Goal: Find contact information: Find contact information

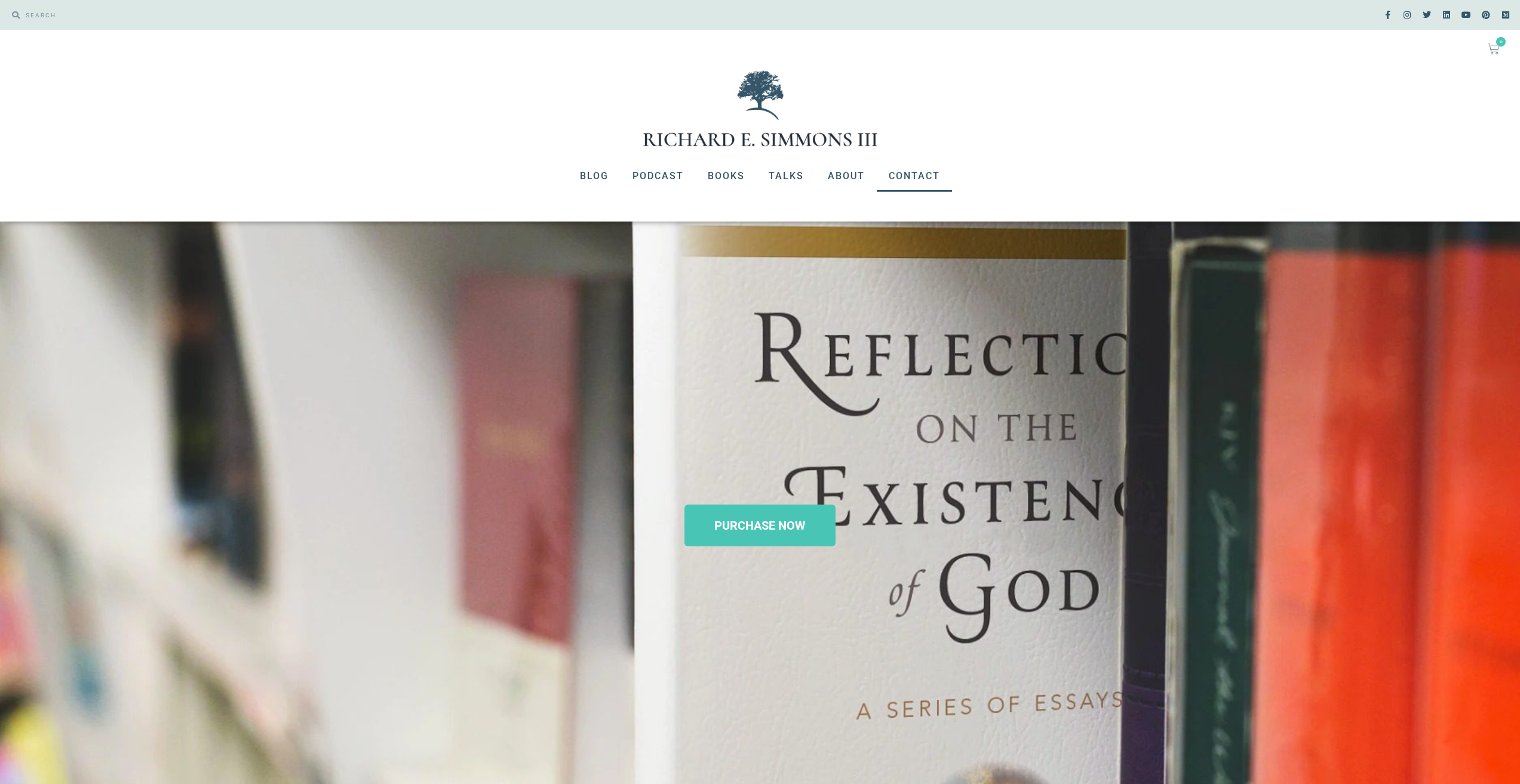
click at [910, 167] on link "Contact" at bounding box center [914, 175] width 75 height 31
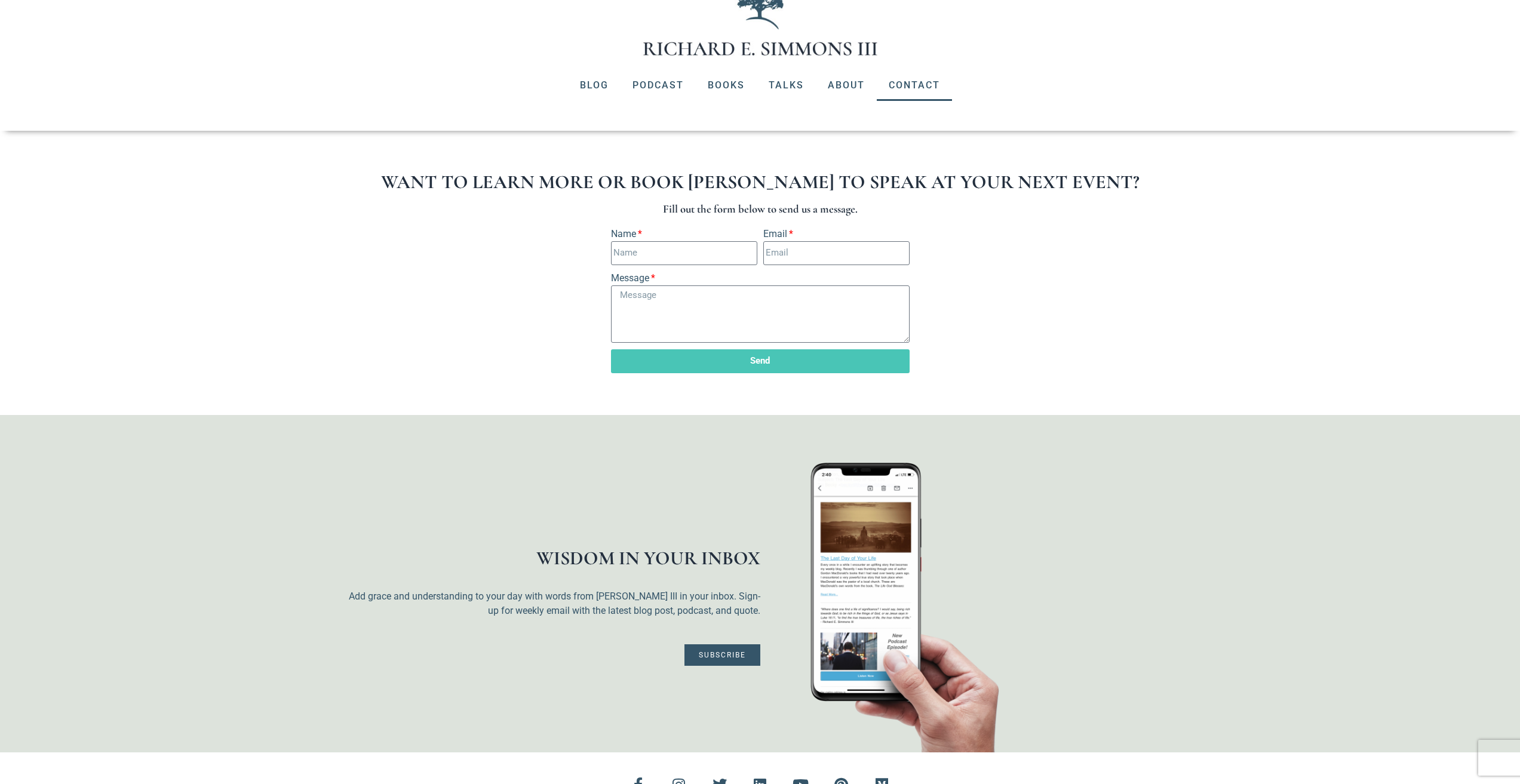
scroll to position [355, 0]
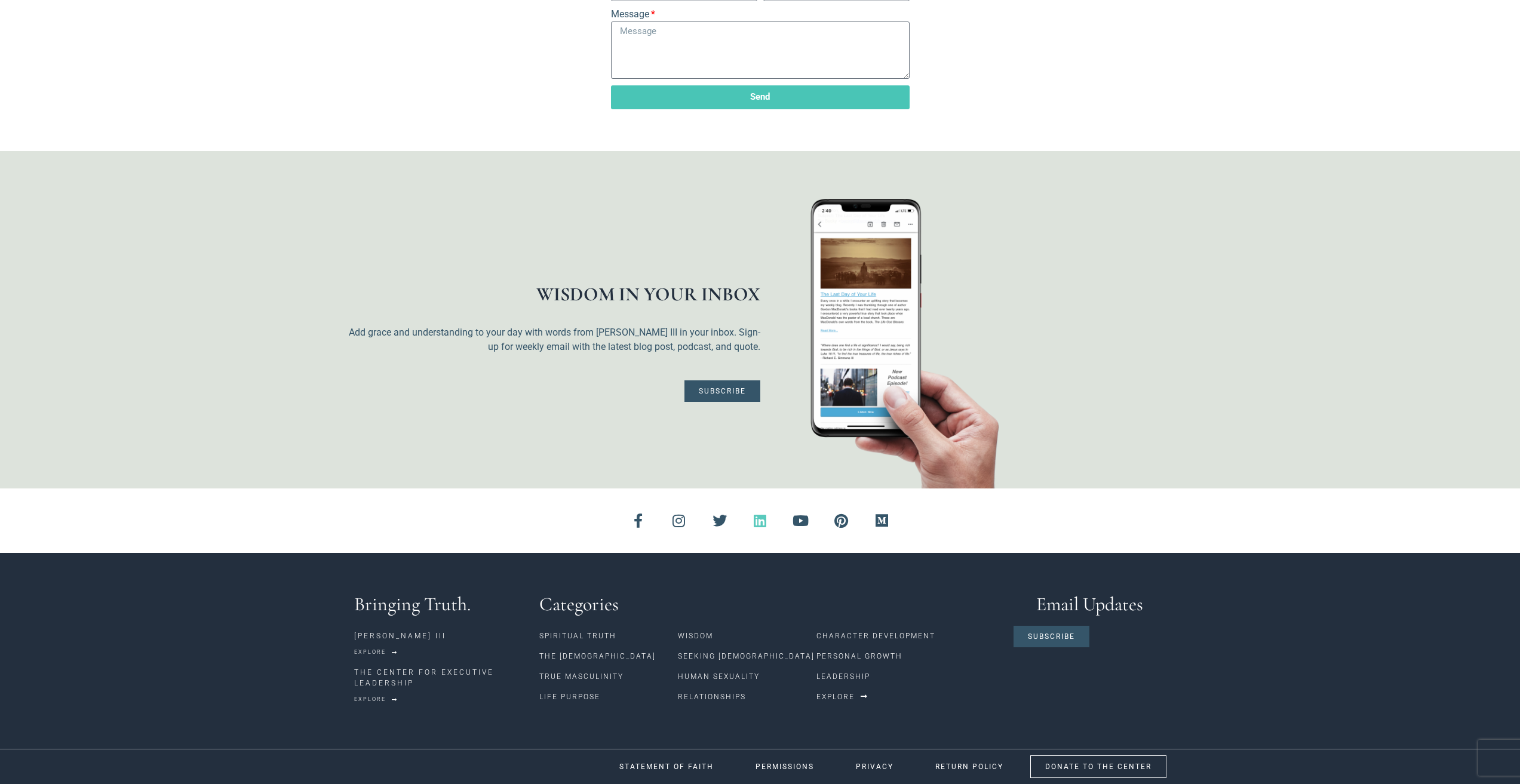
click at [762, 525] on icon at bounding box center [760, 520] width 14 height 14
click at [868, 771] on link "PRIVACY" at bounding box center [874, 766] width 67 height 23
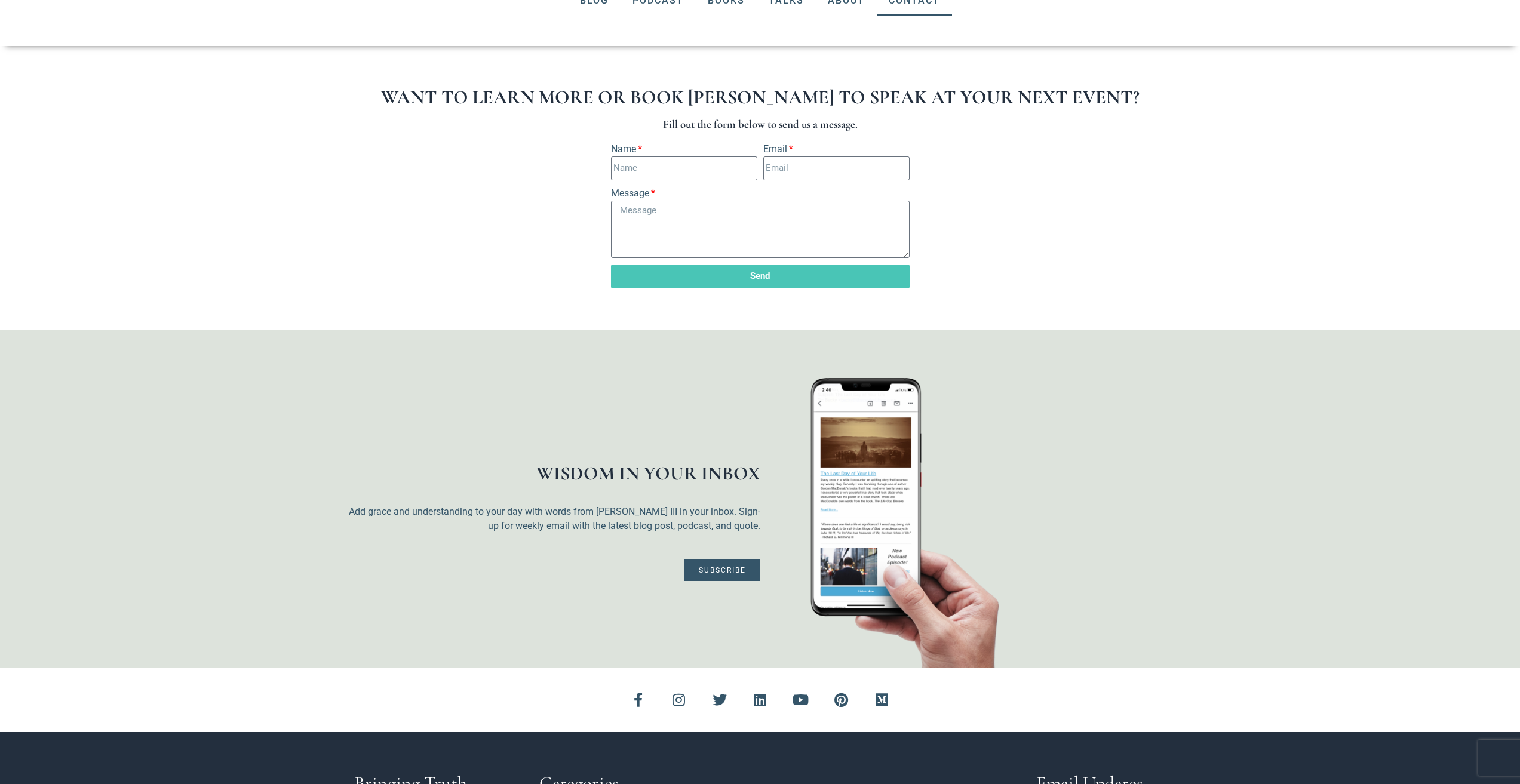
scroll to position [0, 0]
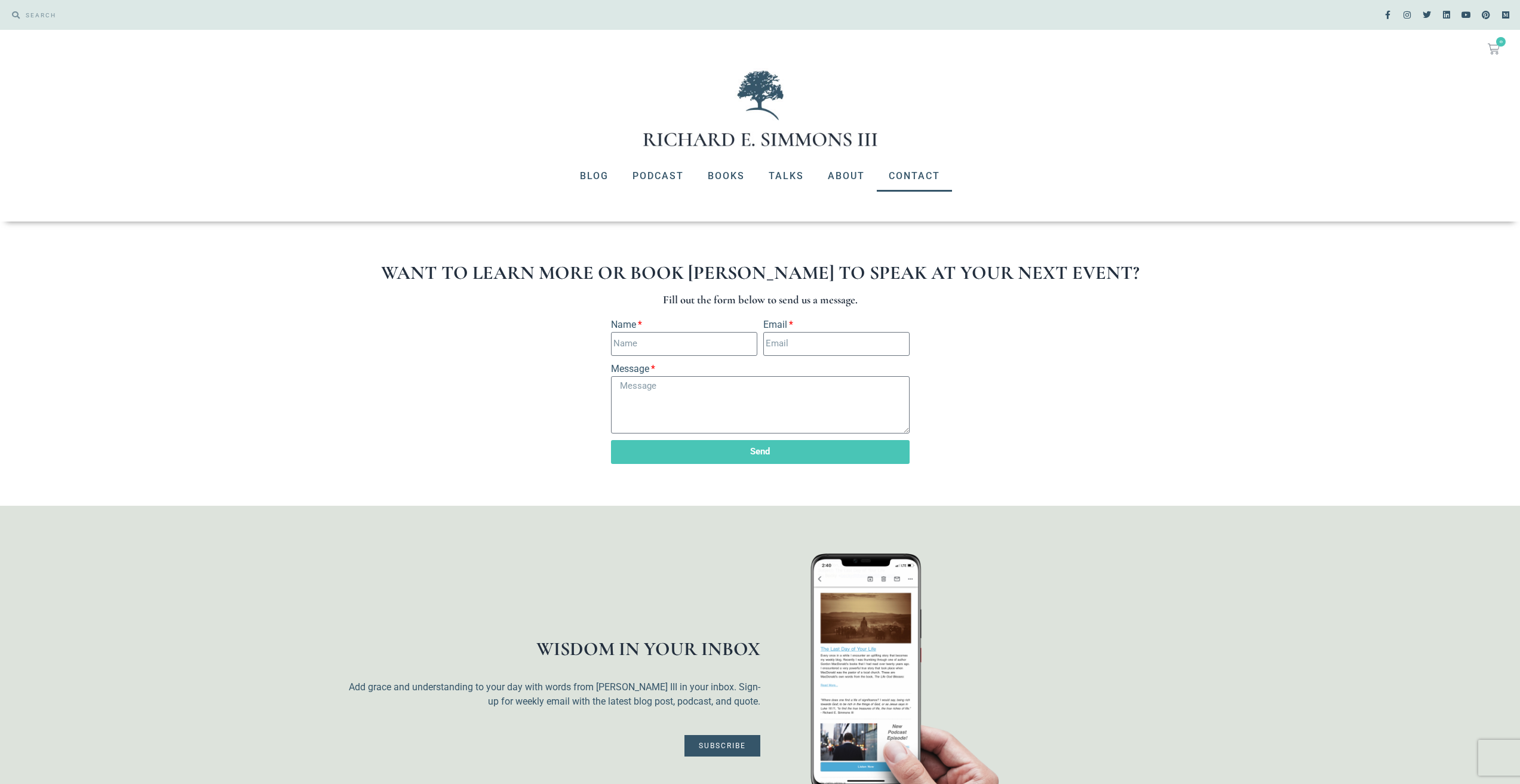
click at [735, 139] on img at bounding box center [760, 108] width 239 height 80
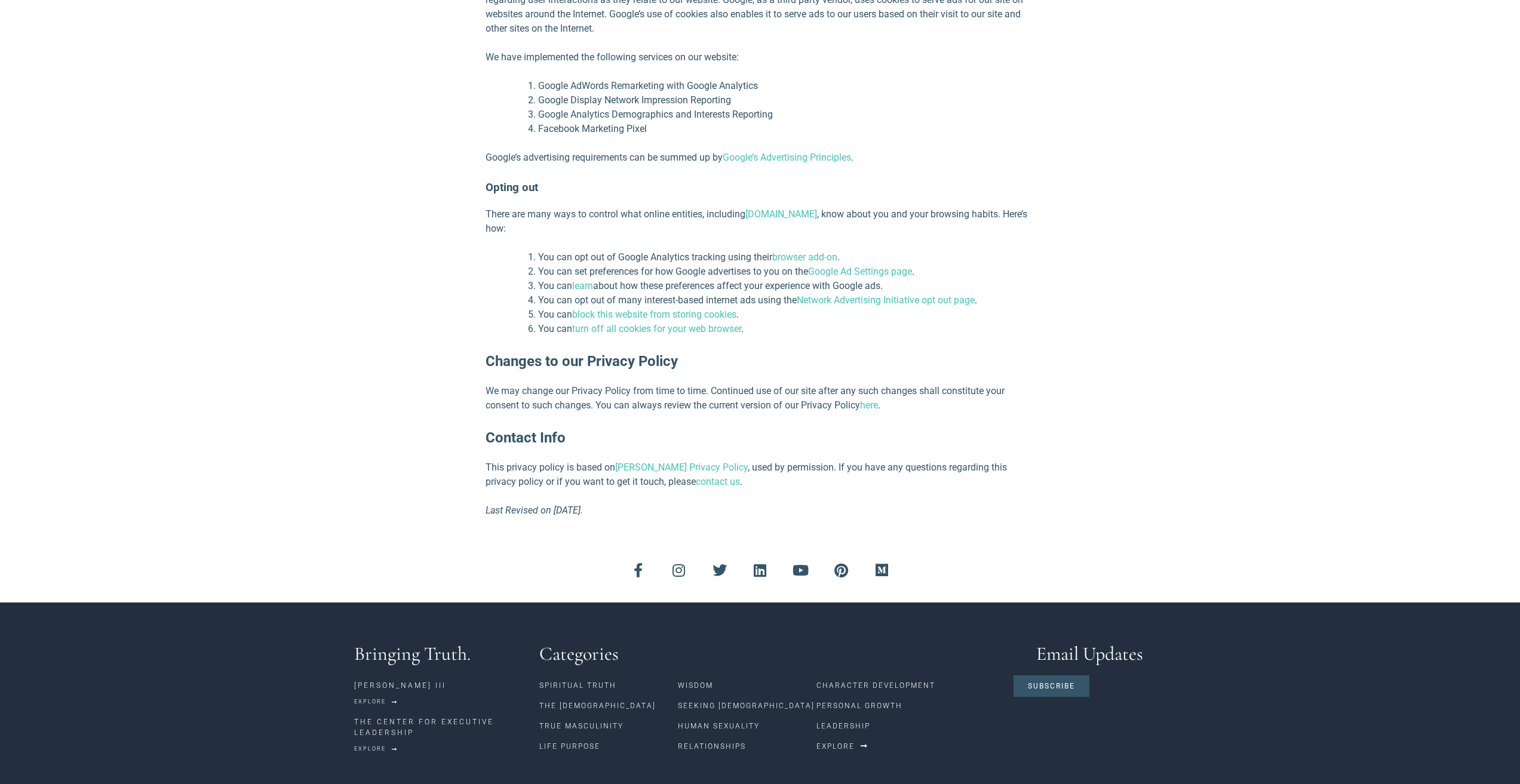
scroll to position [913, 0]
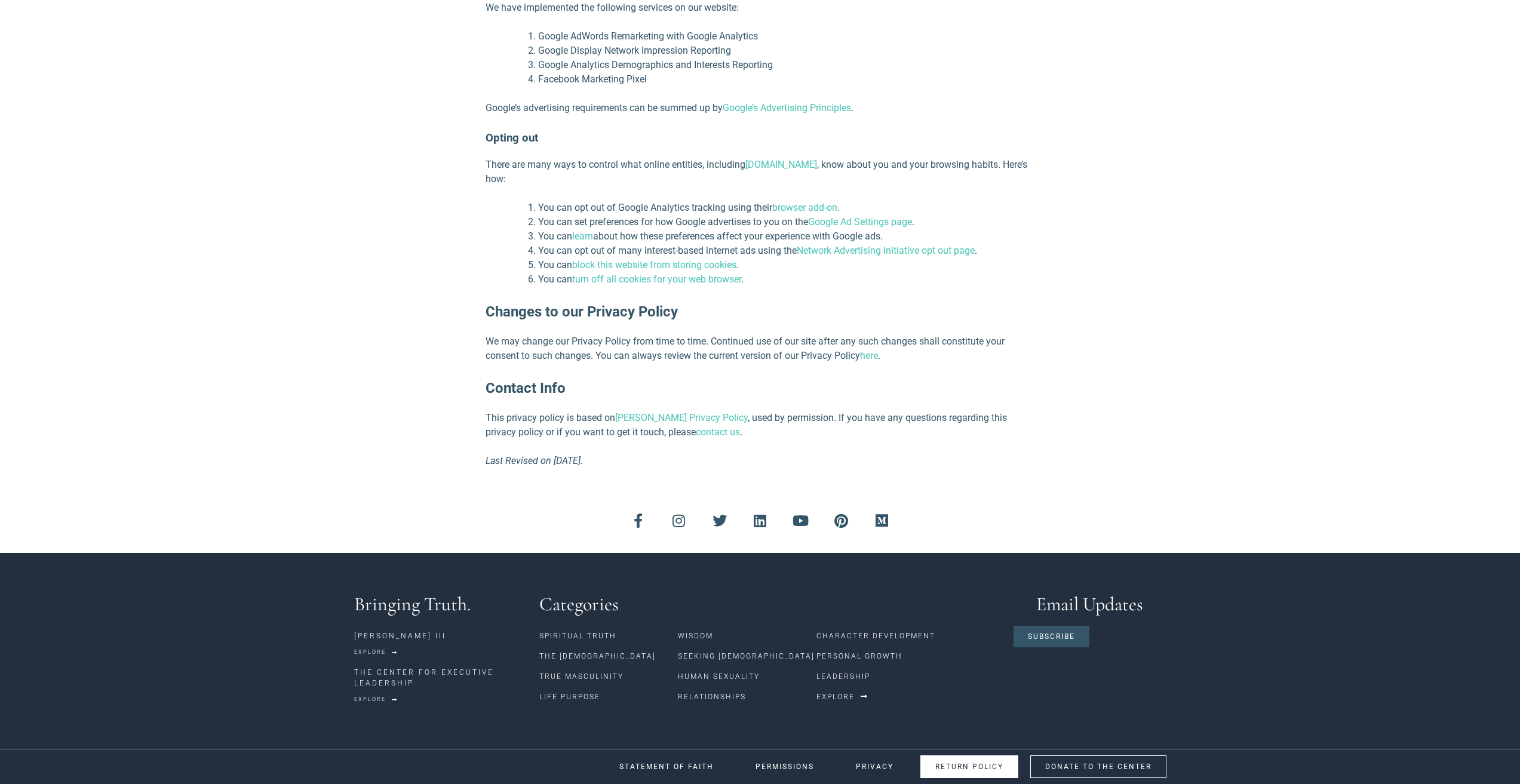
click at [940, 760] on link "RETURN POLICY" at bounding box center [969, 766] width 98 height 23
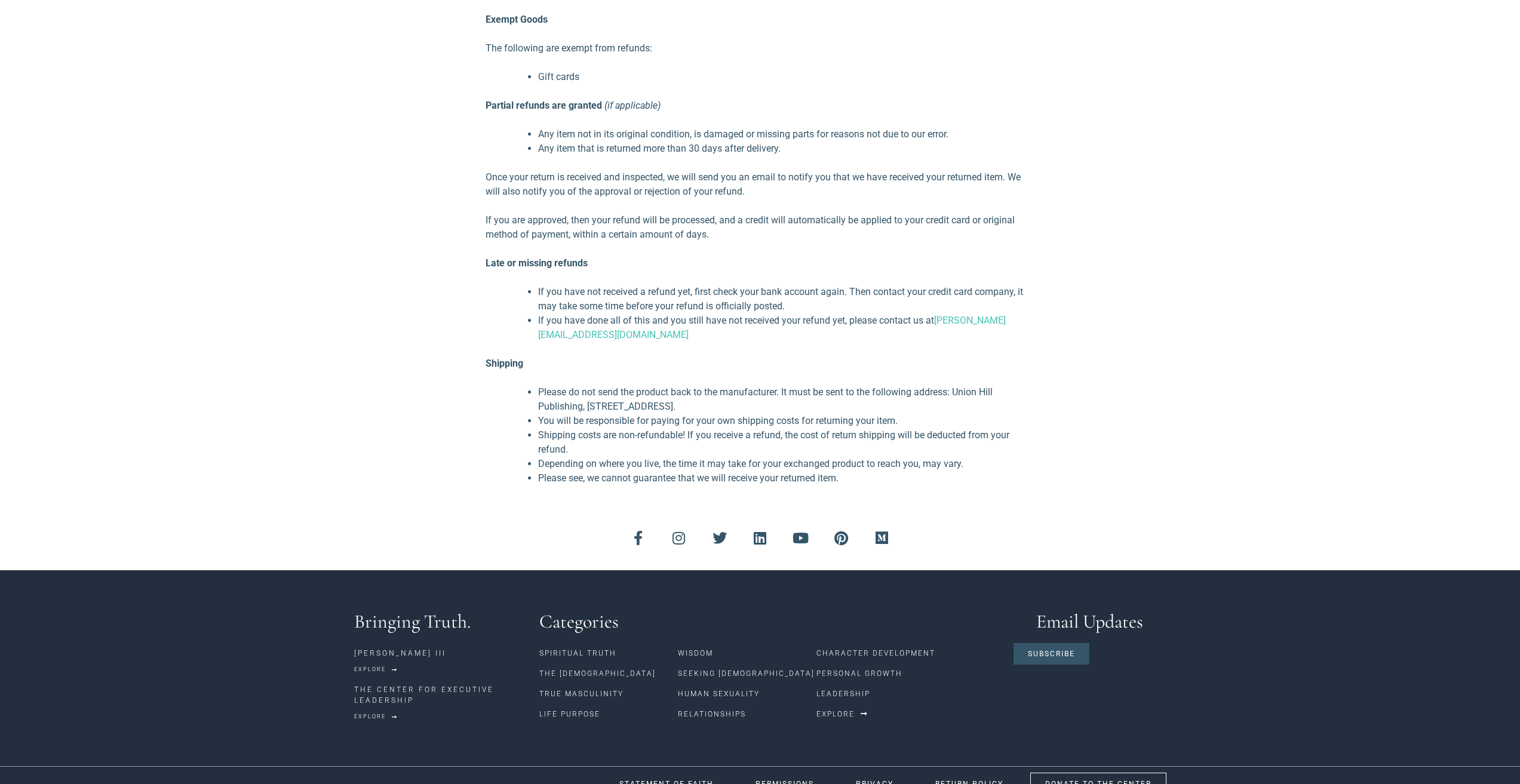
scroll to position [563, 0]
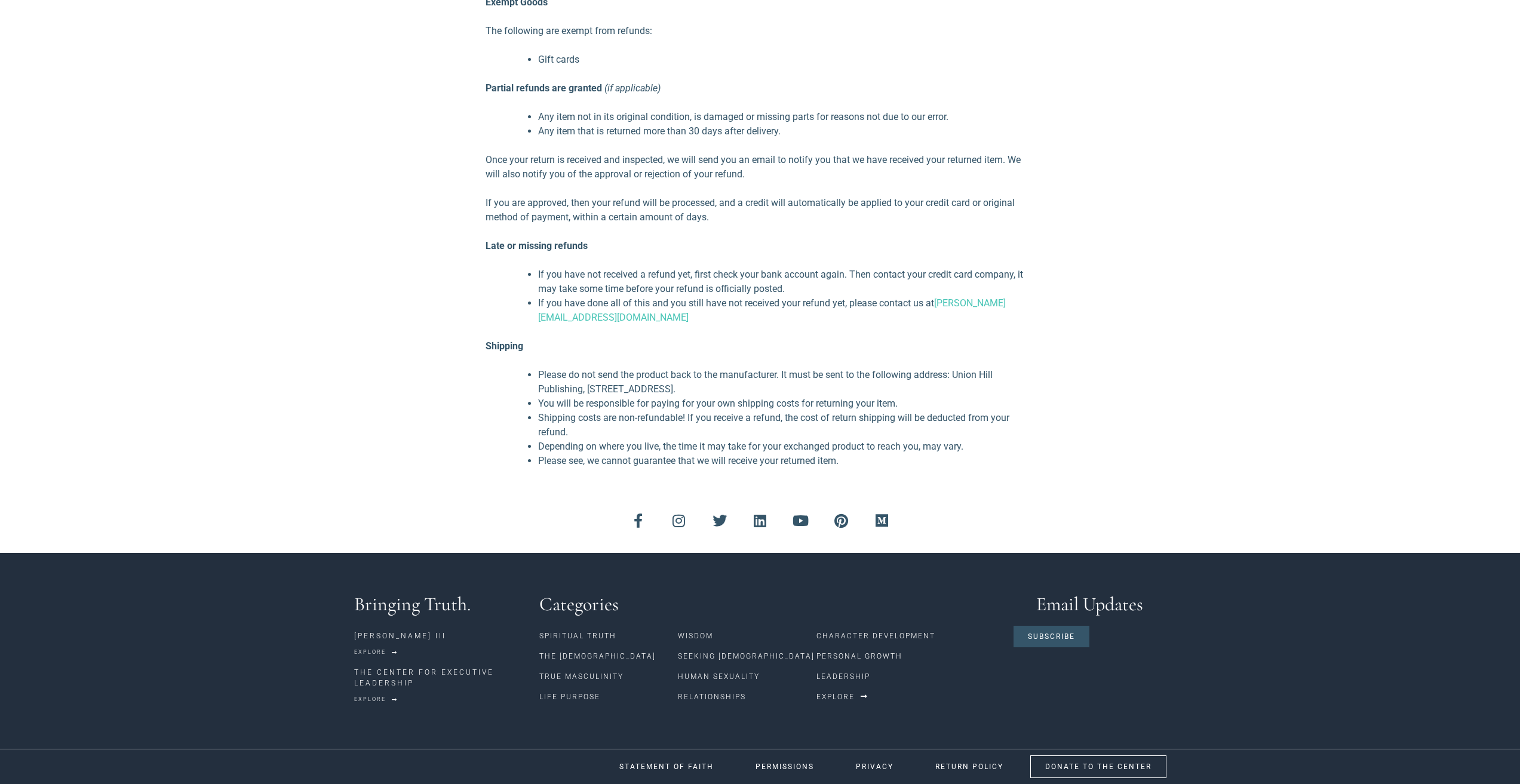
drag, startPoint x: 587, startPoint y: 391, endPoint x: 818, endPoint y: 385, distance: 231.1
click at [818, 385] on li "Please do not send the product back to the manufacturer. It must be sent to the…" at bounding box center [786, 382] width 496 height 28
